Goal: Check status: Check status

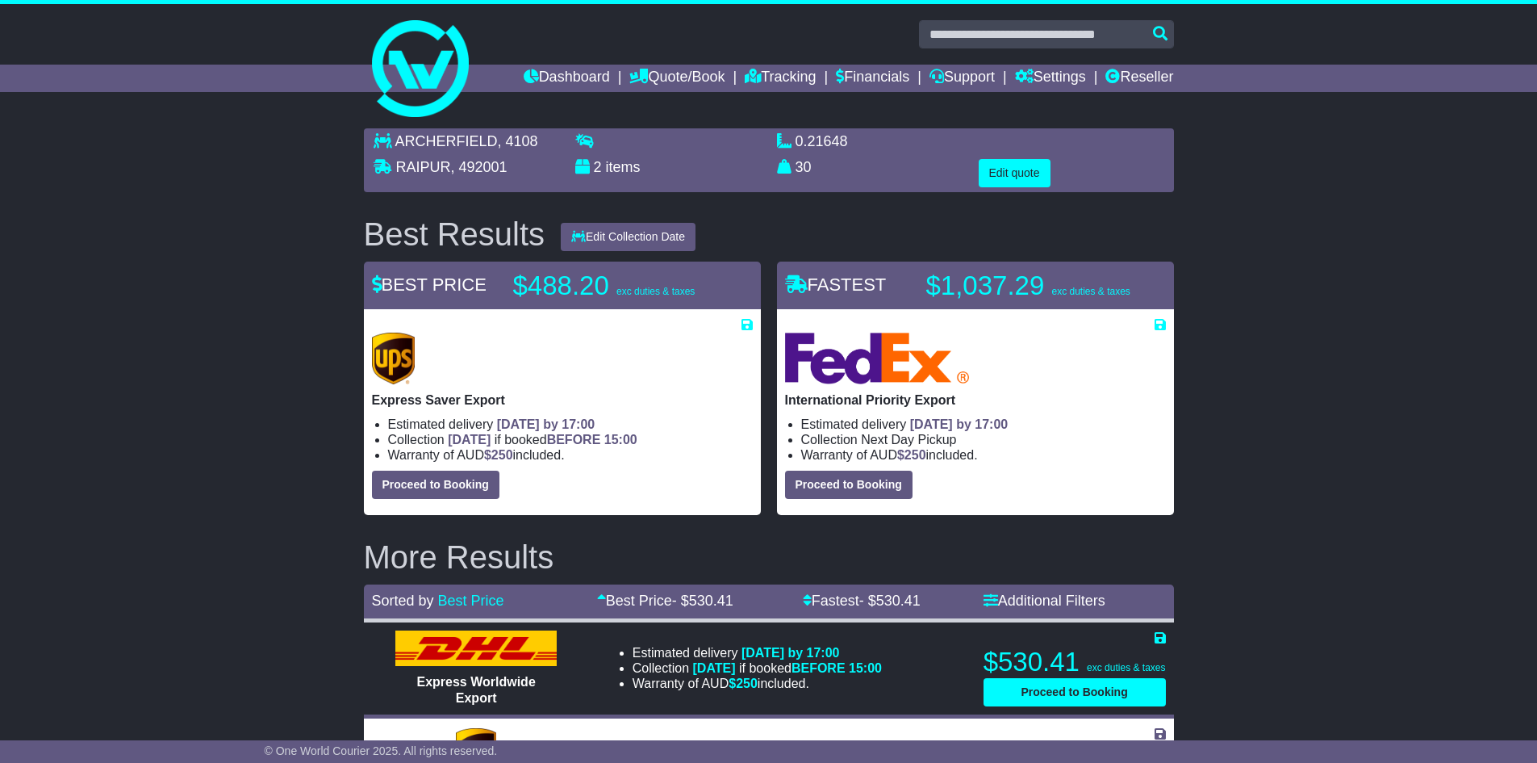
click at [540, 77] on link "Dashboard" at bounding box center [567, 78] width 86 height 27
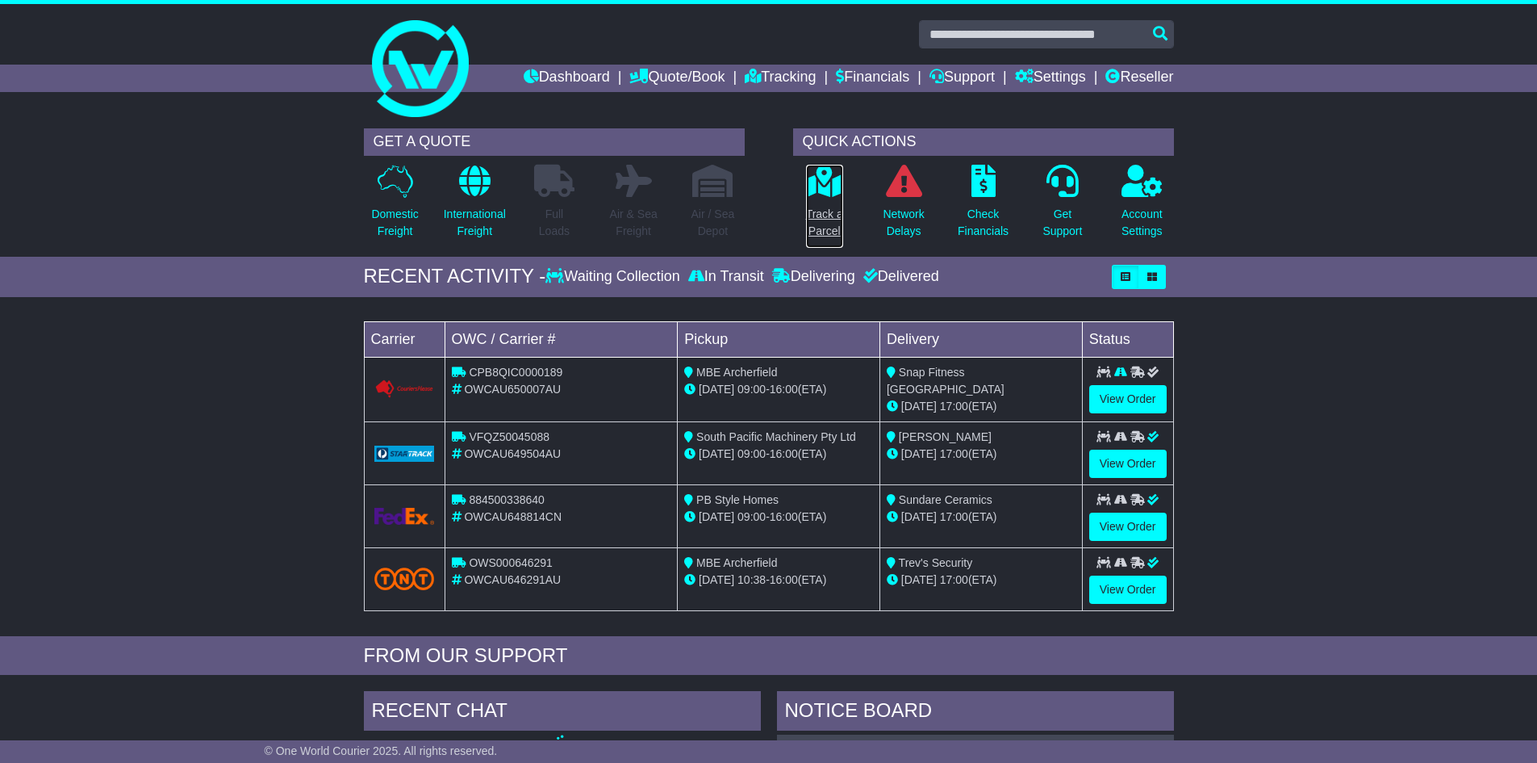
click at [818, 220] on p "Track a Parcel" at bounding box center [824, 223] width 37 height 34
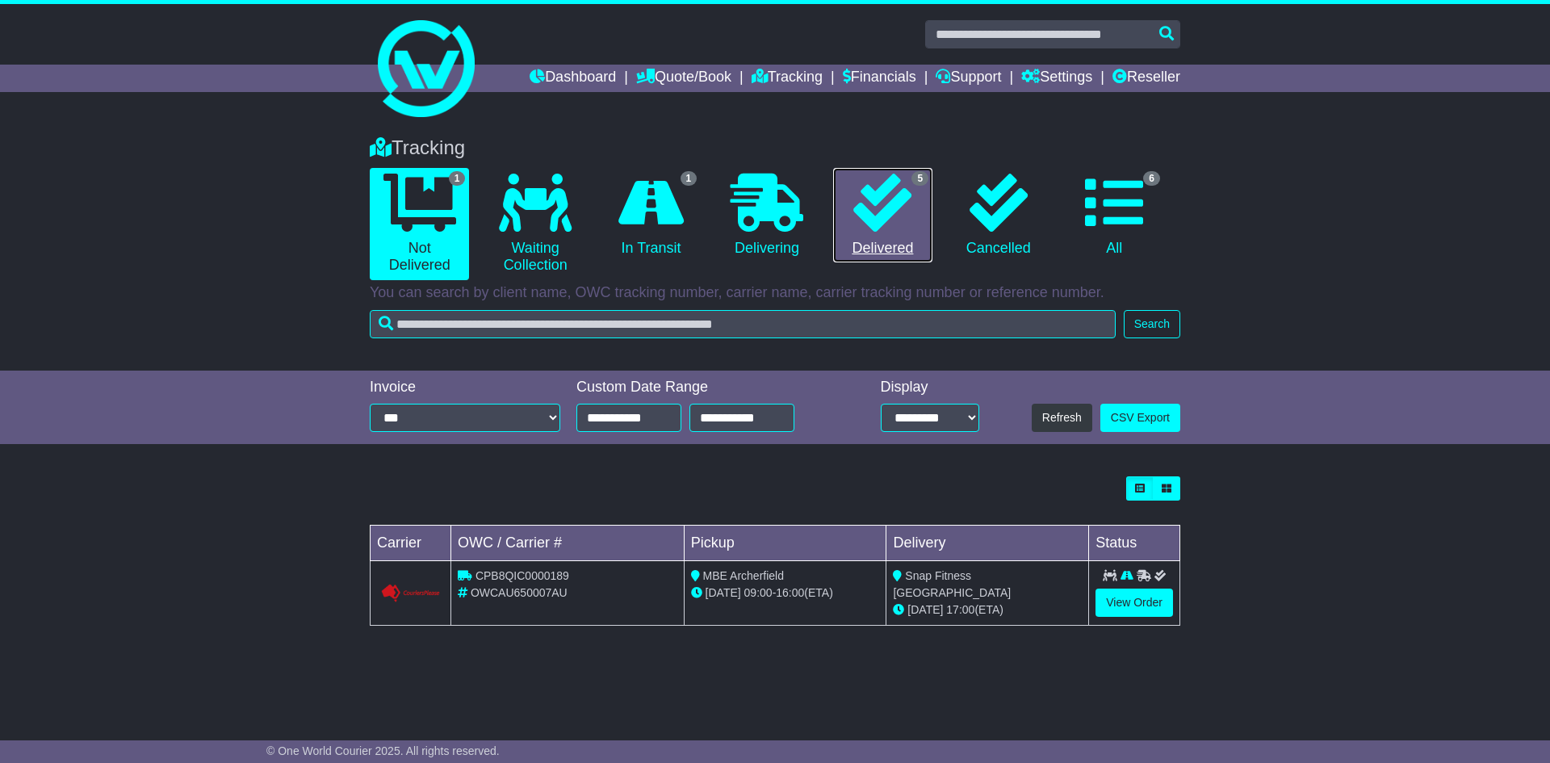
click at [897, 221] on icon at bounding box center [882, 203] width 58 height 58
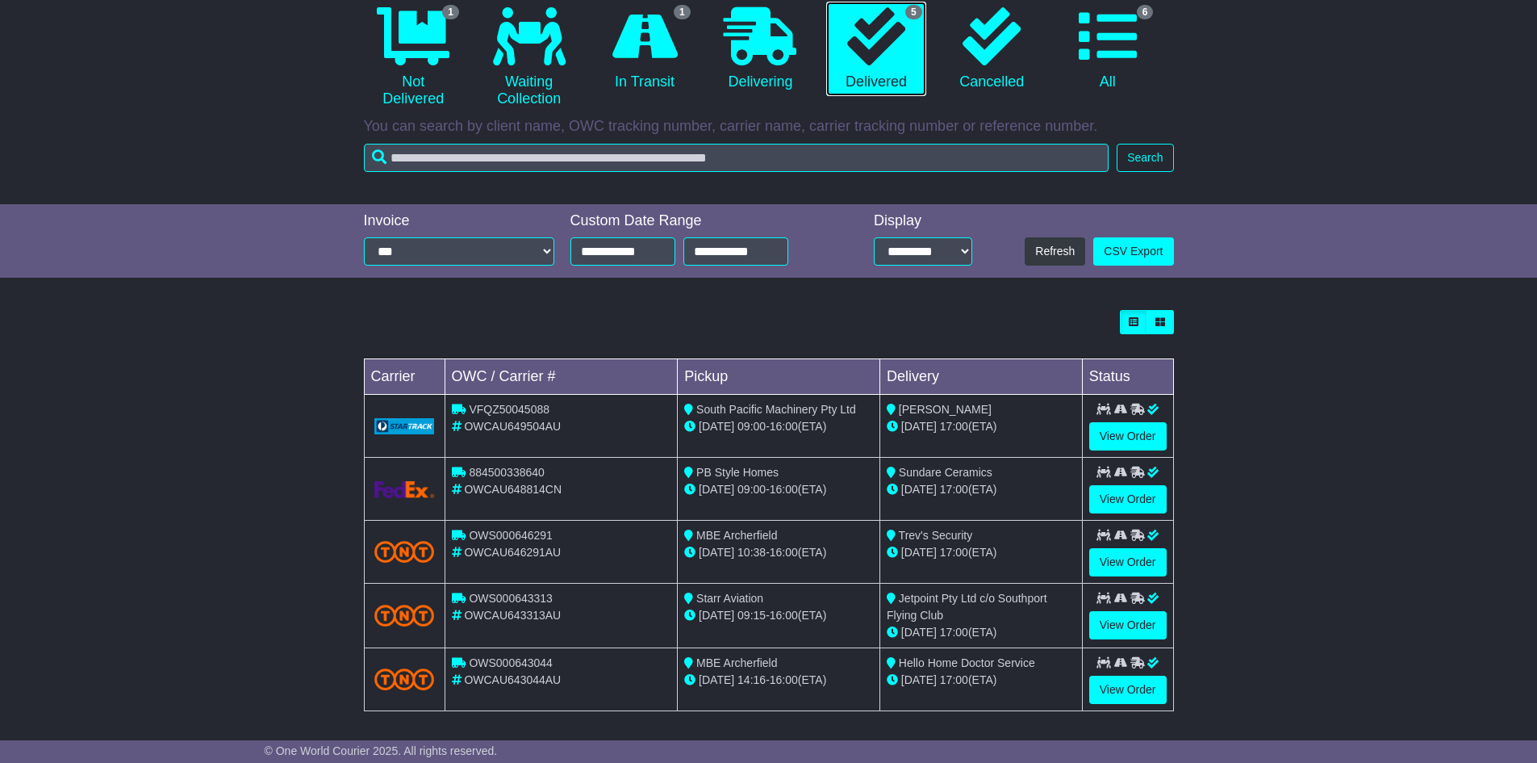
scroll to position [172, 0]
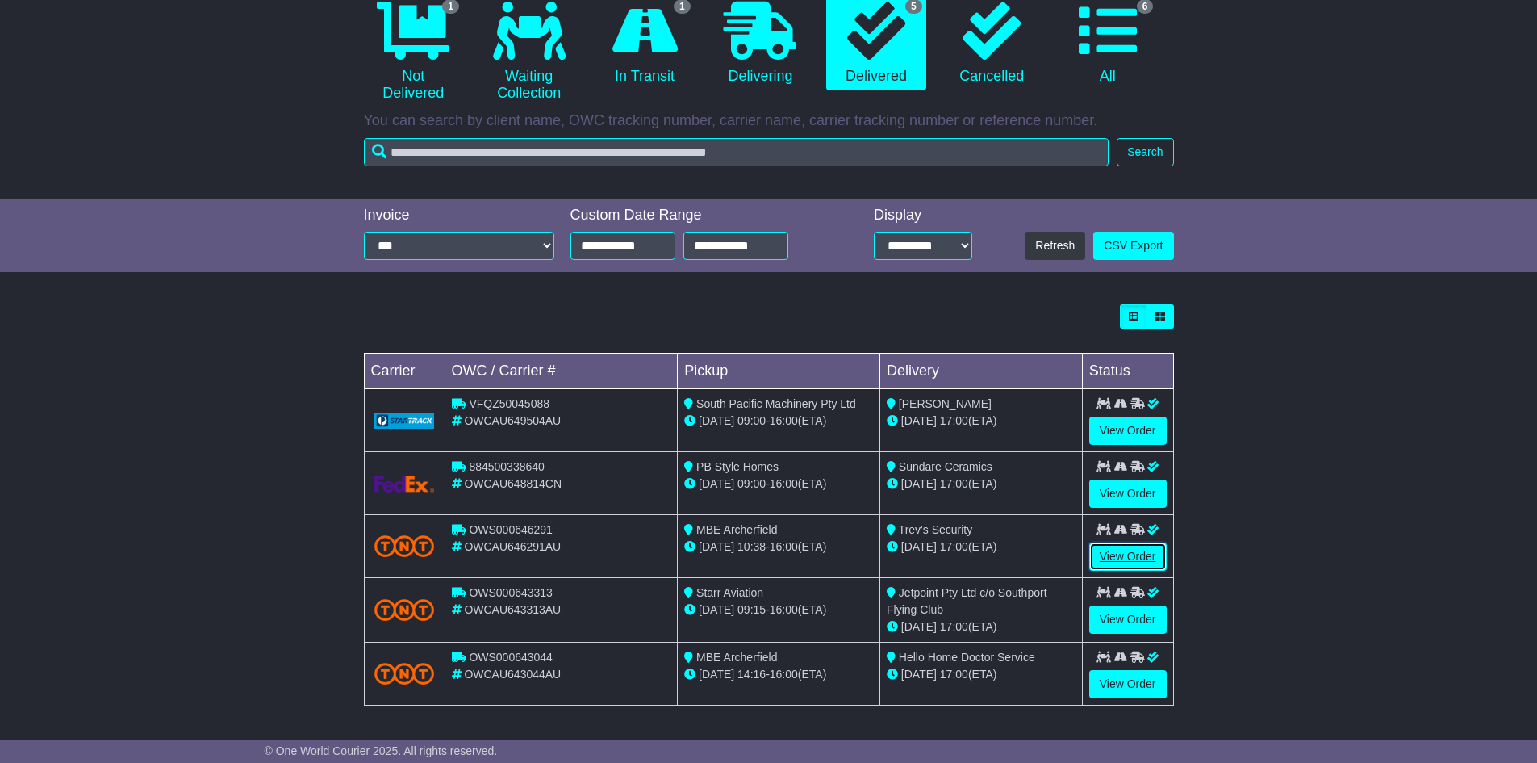
drag, startPoint x: 1128, startPoint y: 553, endPoint x: 1549, endPoint y: 613, distance: 424.8
click at [1128, 554] on link "View Order" at bounding box center [1128, 556] width 77 height 28
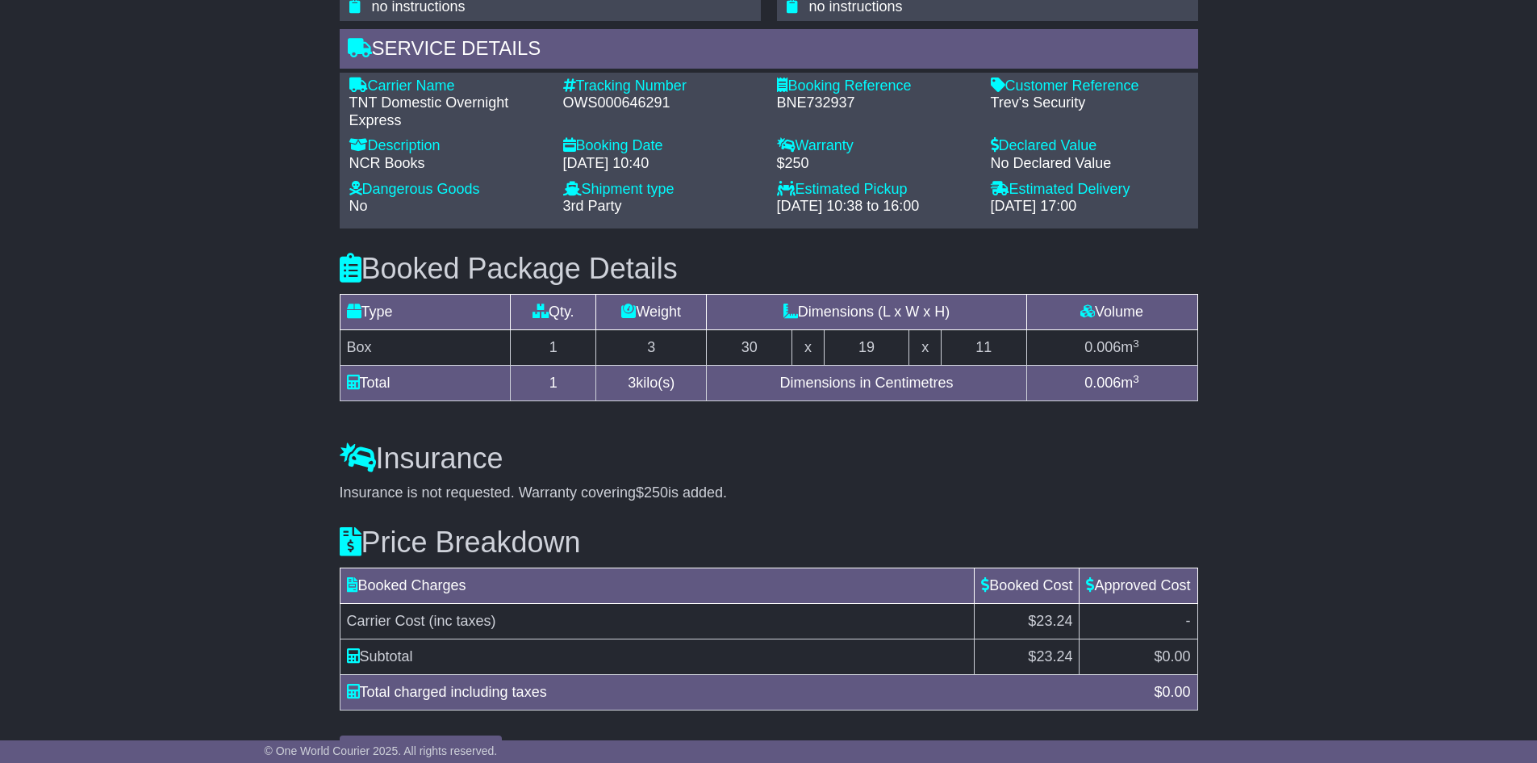
scroll to position [1278, 0]
